Goal: Navigation & Orientation: Find specific page/section

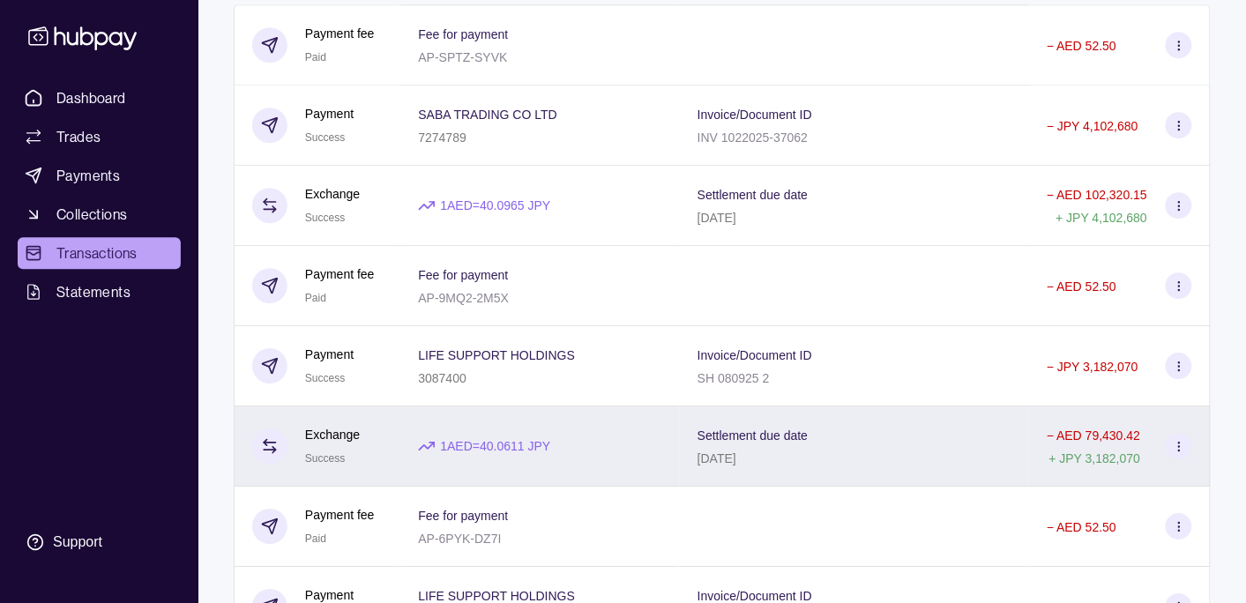
scroll to position [1394, 0]
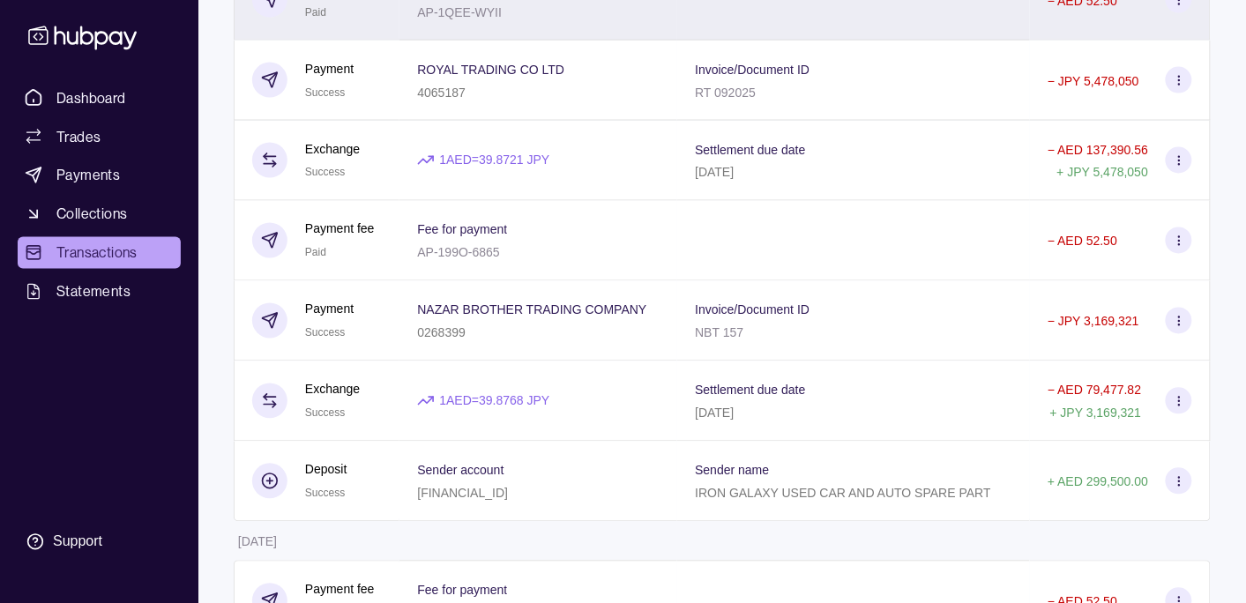
scroll to position [649, 0]
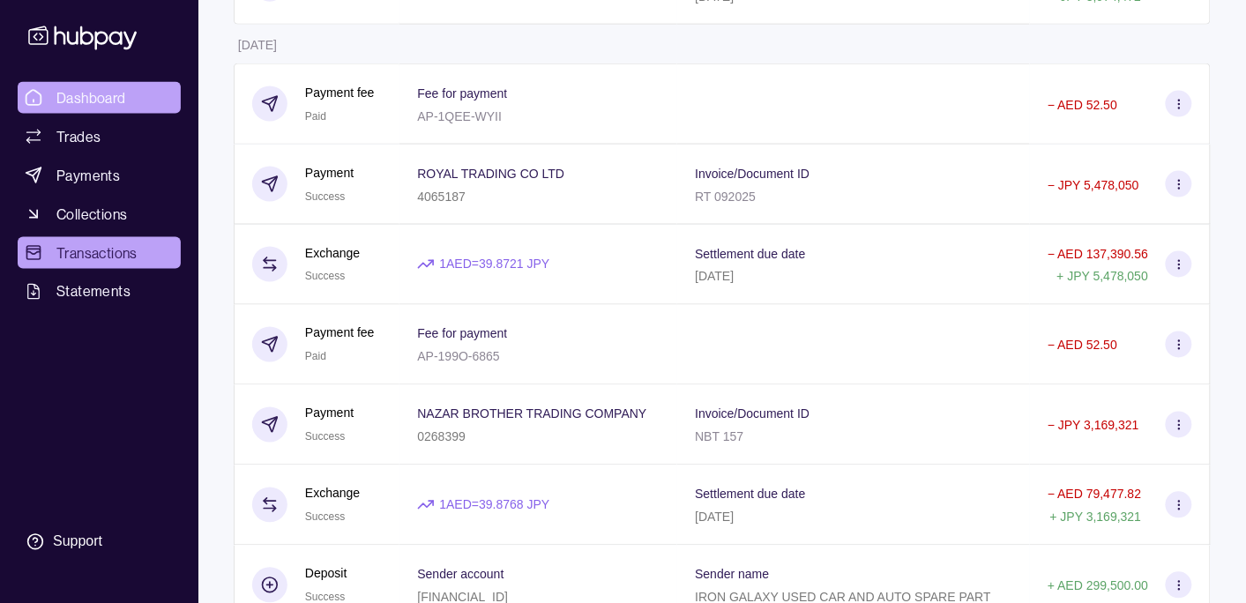
drag, startPoint x: 79, startPoint y: 93, endPoint x: 103, endPoint y: 108, distance: 28.1
click at [79, 93] on span "Dashboard" at bounding box center [91, 97] width 70 height 21
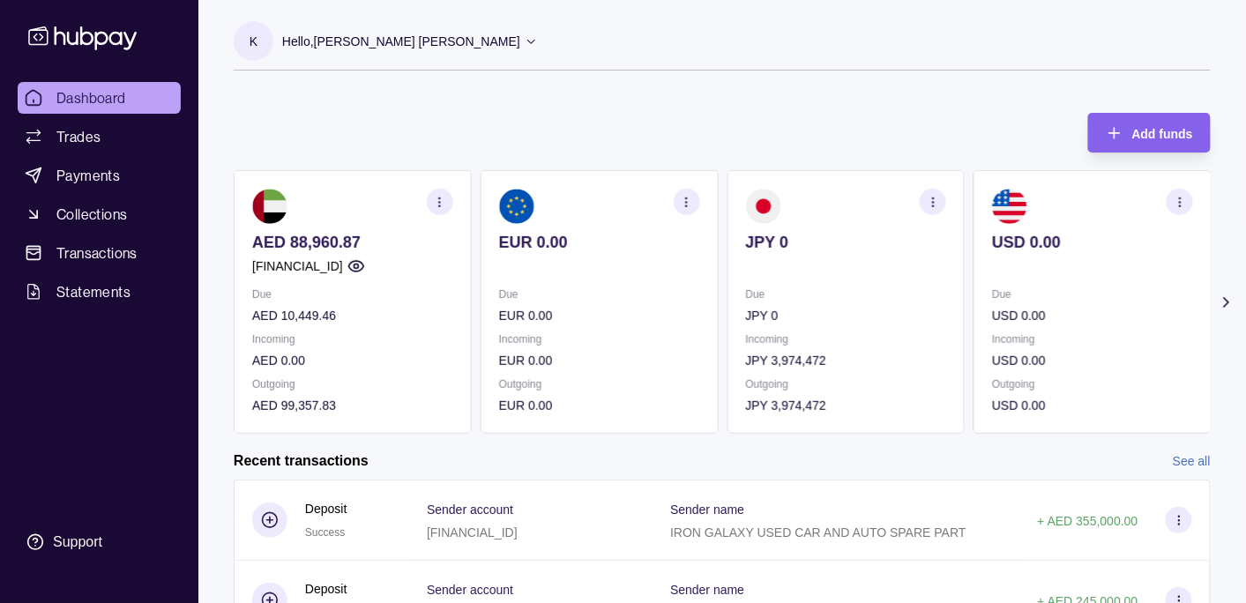
click at [404, 39] on p "Hello, [PERSON_NAME] [PERSON_NAME]" at bounding box center [401, 41] width 238 height 19
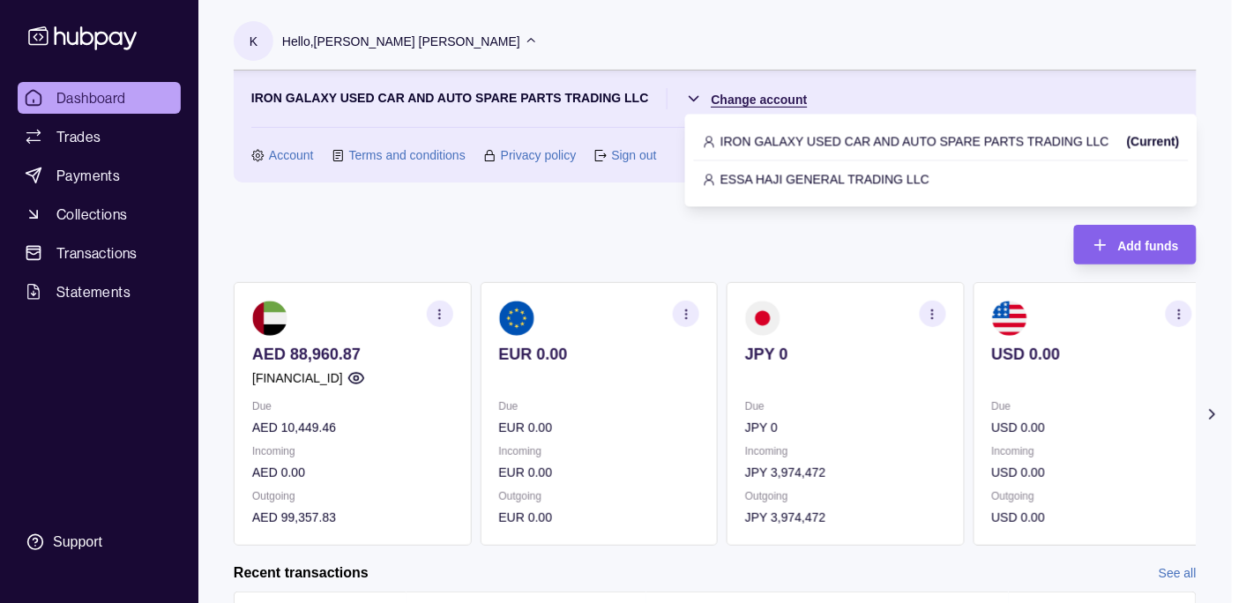
click at [746, 104] on html "Dashboard Trades Payments Collections Transactions Statements Support K Hello, …" at bounding box center [623, 525] width 1246 height 1050
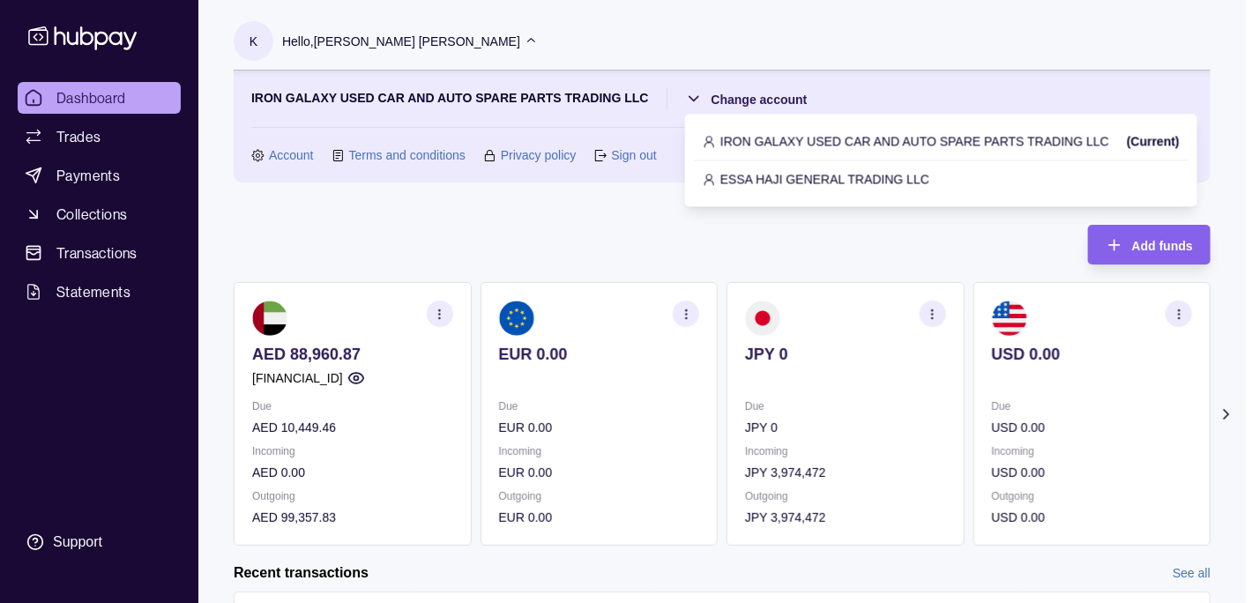
click at [771, 175] on p "ESSA HAJI GENERAL TRADING LLC" at bounding box center [825, 178] width 209 height 19
